Goal: Information Seeking & Learning: Find contact information

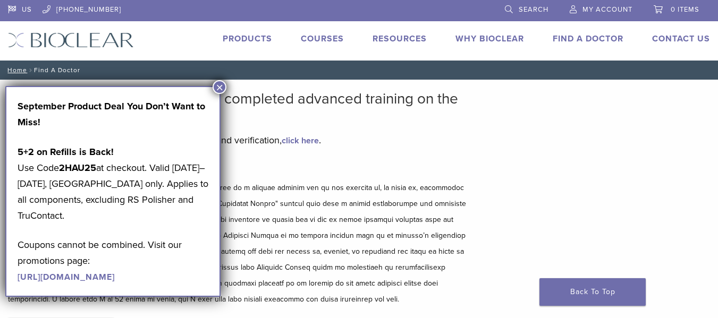
click at [221, 95] on div "September Product Deal You Don’t Want to Miss! 5+2 on Refills is Back! Use Code…" at bounding box center [112, 191] width 215 height 211
click at [221, 89] on button "×" at bounding box center [220, 87] width 14 height 14
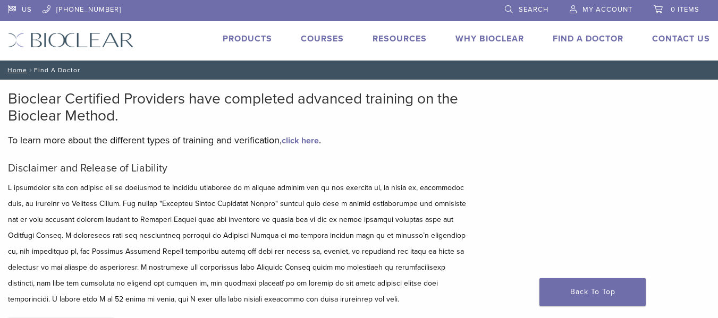
click at [577, 44] on link "Find A Doctor" at bounding box center [588, 38] width 71 height 11
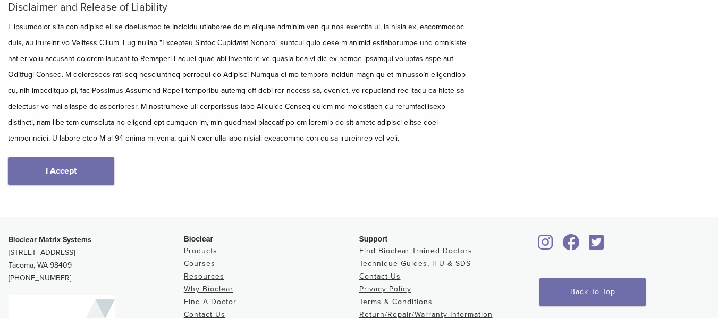
scroll to position [213, 0]
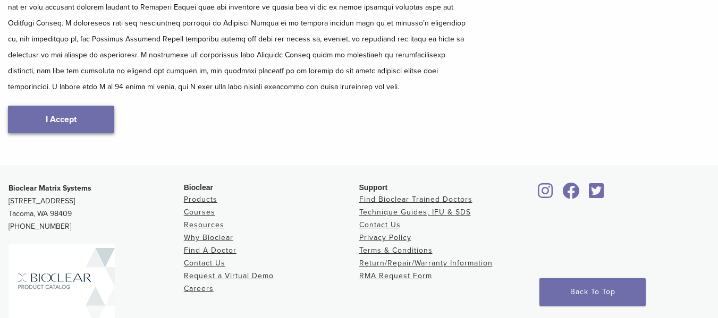
click at [91, 120] on link "I Accept" at bounding box center [61, 120] width 106 height 28
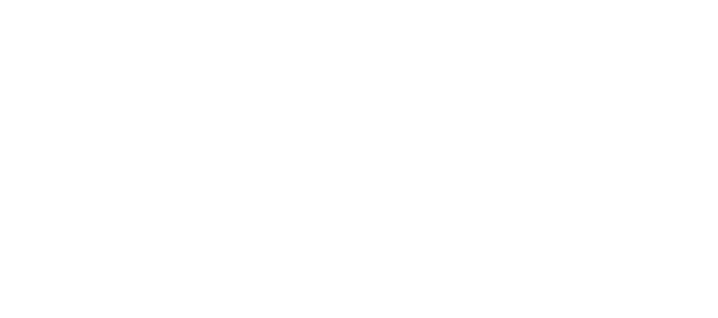
scroll to position [106, 0]
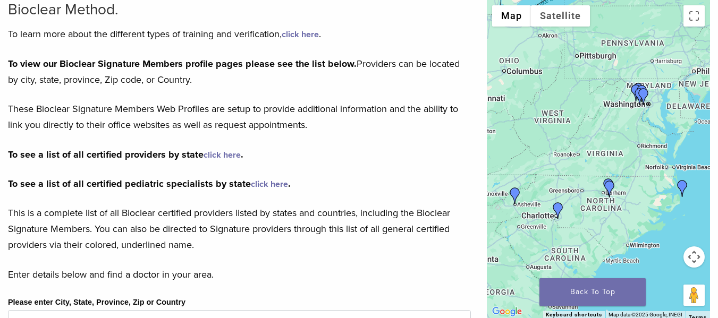
click at [229, 156] on link "click here" at bounding box center [222, 155] width 37 height 11
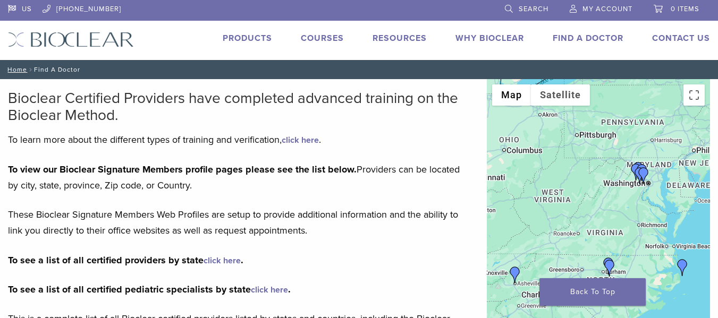
scroll to position [0, 0]
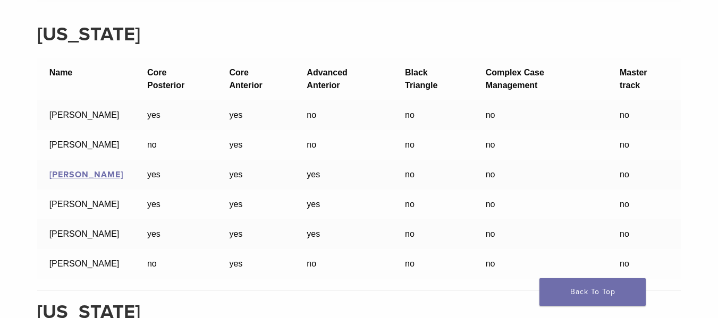
scroll to position [16021, 0]
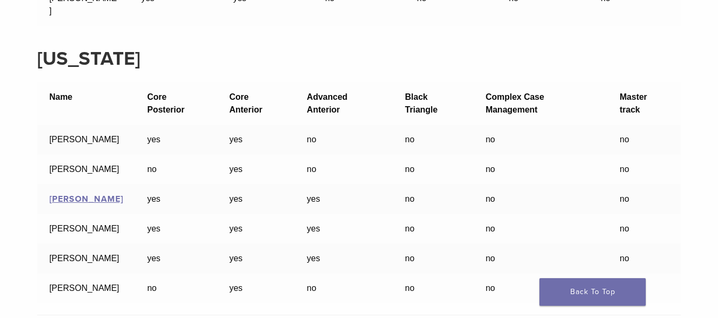
scroll to position [16021, 0]
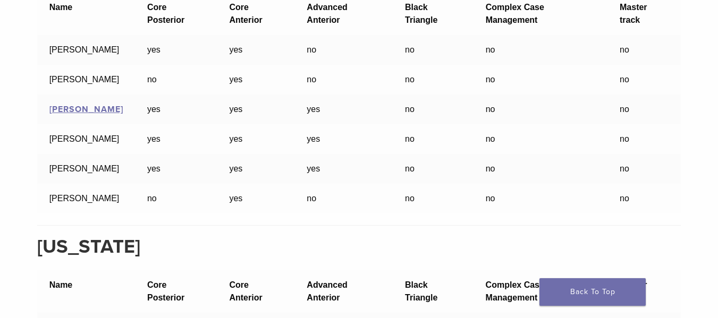
scroll to position [16127, 0]
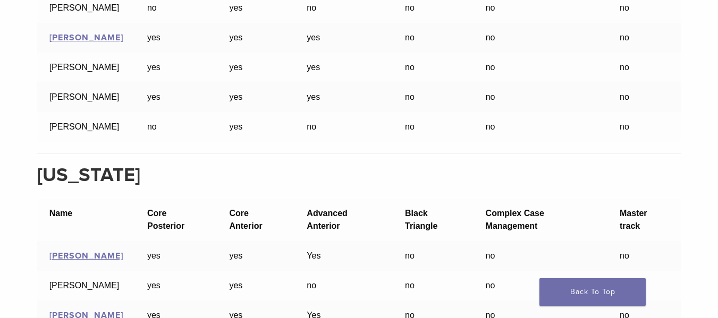
scroll to position [16289, 0]
